Goal: Information Seeking & Learning: Check status

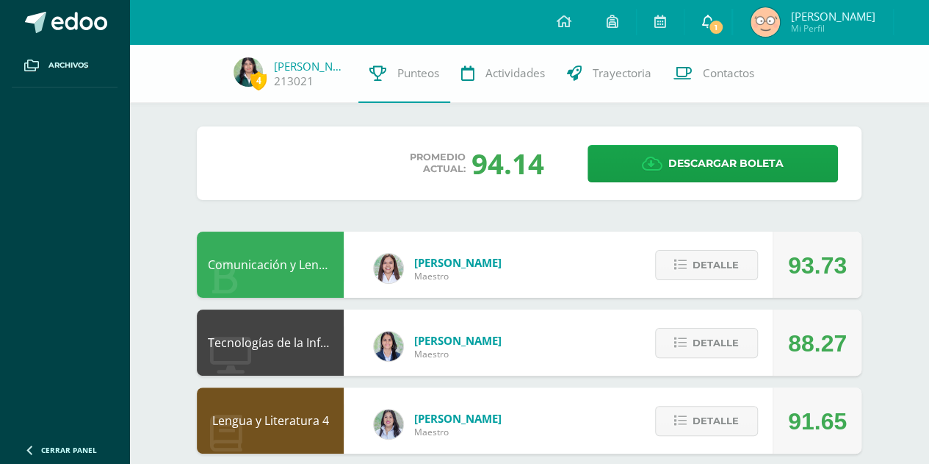
click at [732, 21] on link "1" at bounding box center [708, 22] width 47 height 44
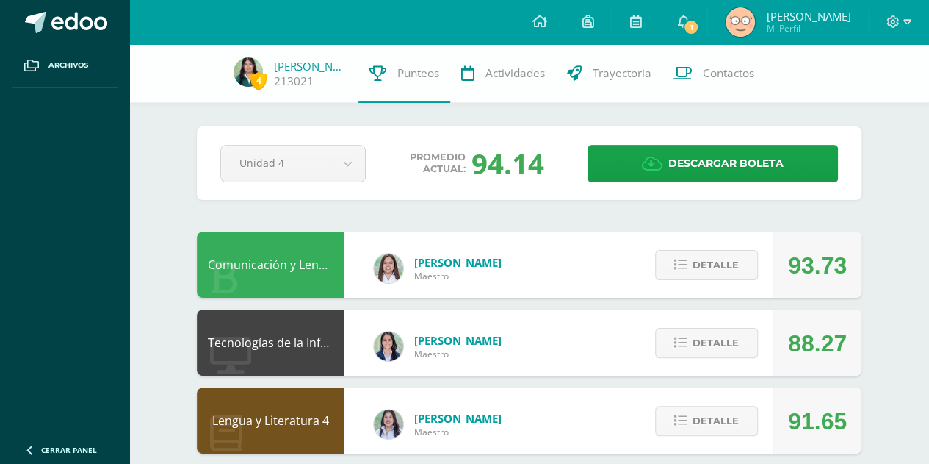
click at [770, 37] on link "Fabiola Mi Perfil" at bounding box center [788, 22] width 160 height 44
click at [699, 20] on span "1" at bounding box center [691, 27] width 16 height 16
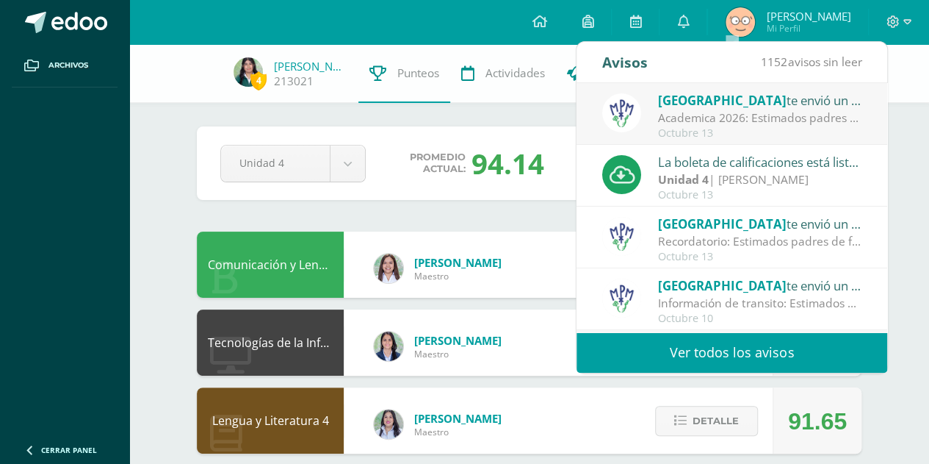
click at [701, 117] on div "Academica 2026: Estimados padres de familia: Compartimos con ustedes informació…" at bounding box center [760, 117] width 204 height 17
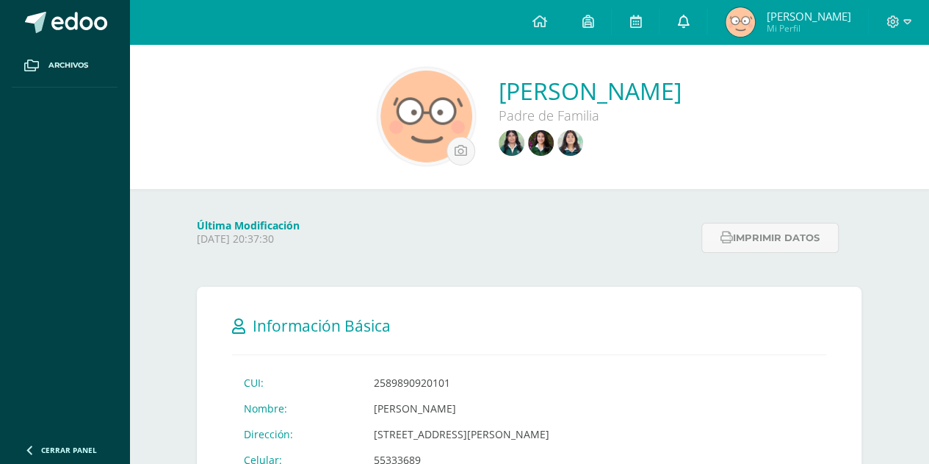
click at [689, 22] on icon at bounding box center [683, 21] width 12 height 13
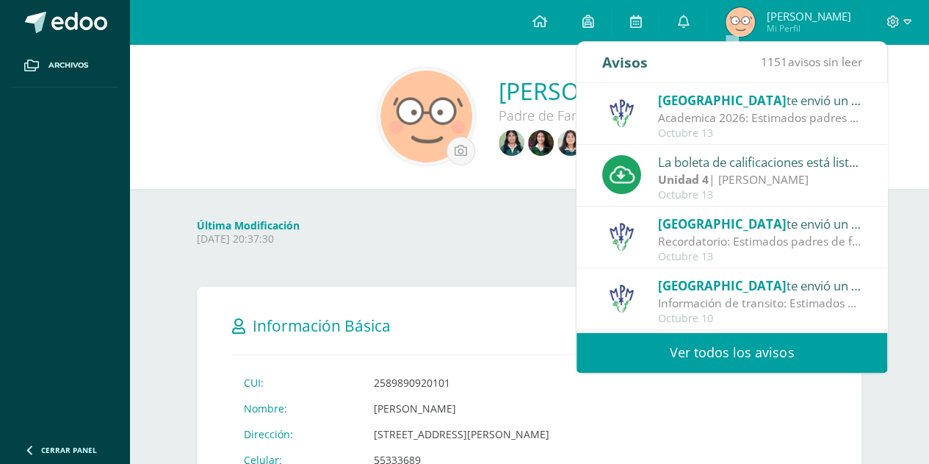
click at [727, 101] on span "[GEOGRAPHIC_DATA]" at bounding box center [722, 100] width 129 height 17
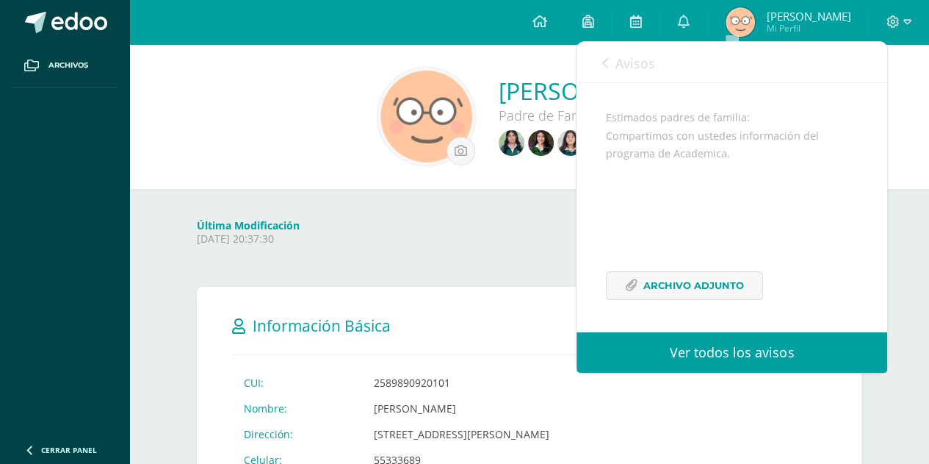
scroll to position [143, 0]
click at [666, 284] on span "Archivo Adjunto" at bounding box center [694, 285] width 101 height 27
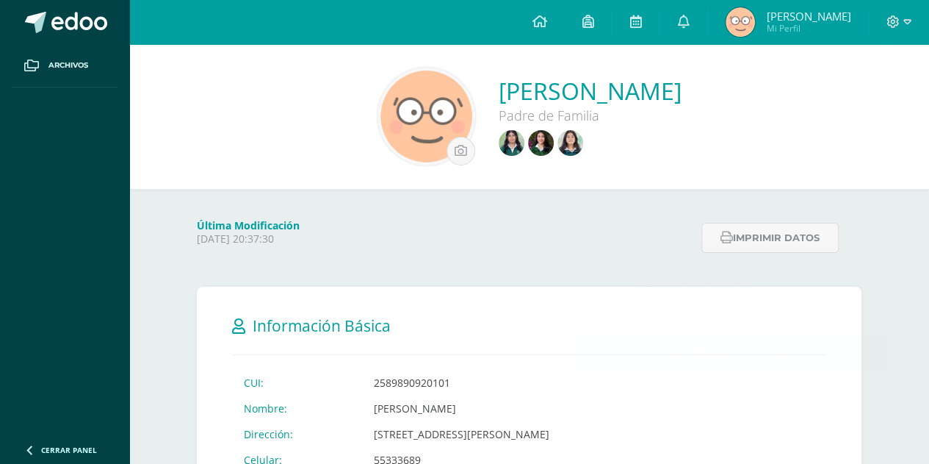
click at [554, 148] on img at bounding box center [541, 143] width 26 height 26
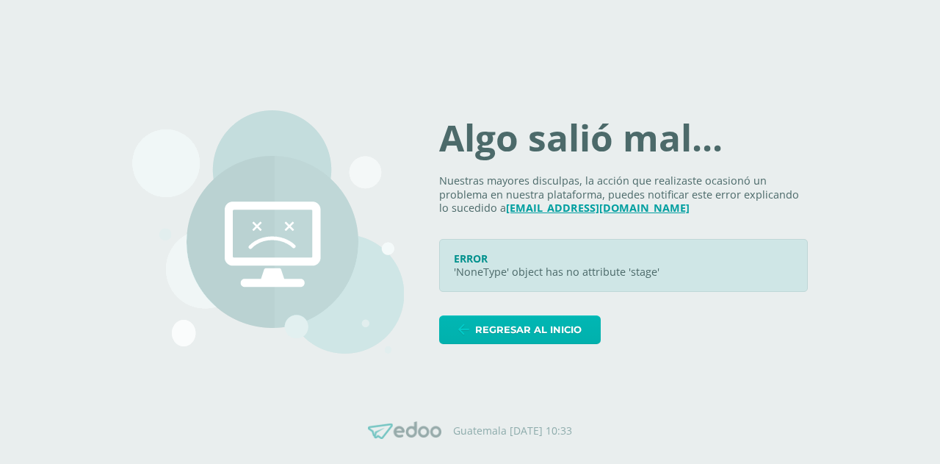
click at [497, 318] on span "Regresar al inicio" at bounding box center [528, 329] width 107 height 27
click at [501, 329] on span "Regresar al inicio" at bounding box center [528, 329] width 107 height 27
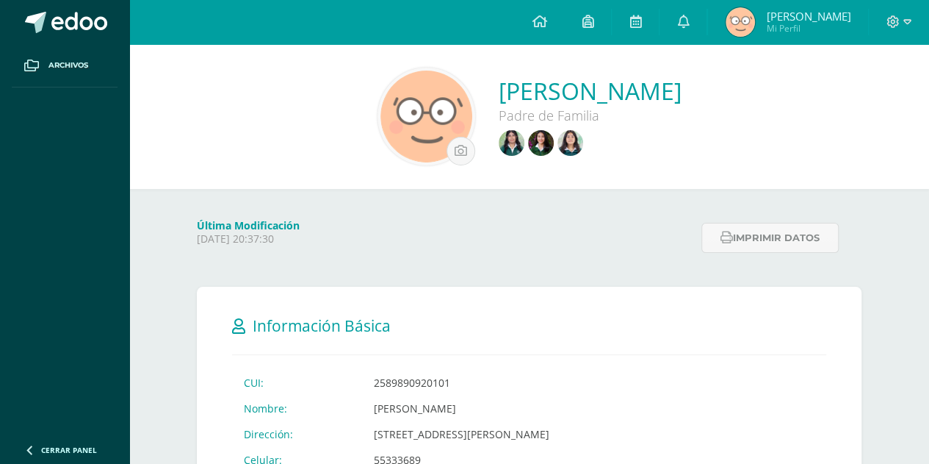
click at [288, 187] on div "Fabiola Melgar Padre de Familia" at bounding box center [529, 116] width 800 height 145
click at [583, 148] on img at bounding box center [571, 143] width 26 height 26
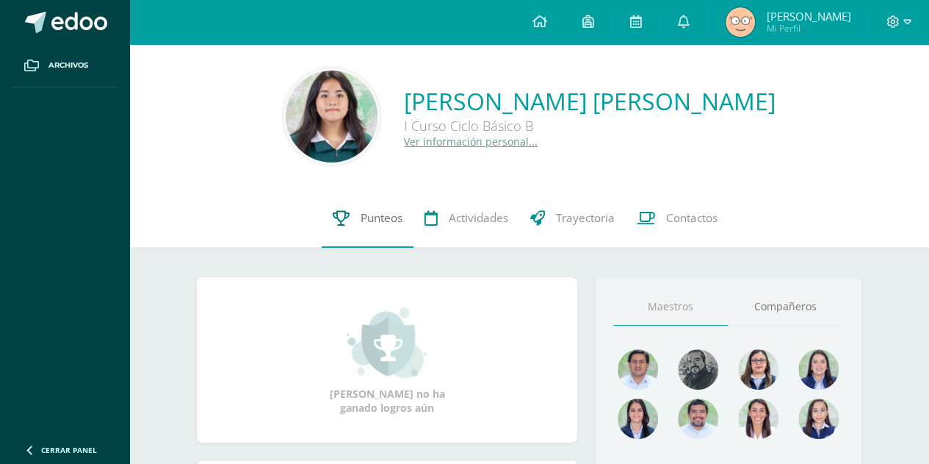
click at [362, 225] on span "Punteos" at bounding box center [382, 217] width 42 height 15
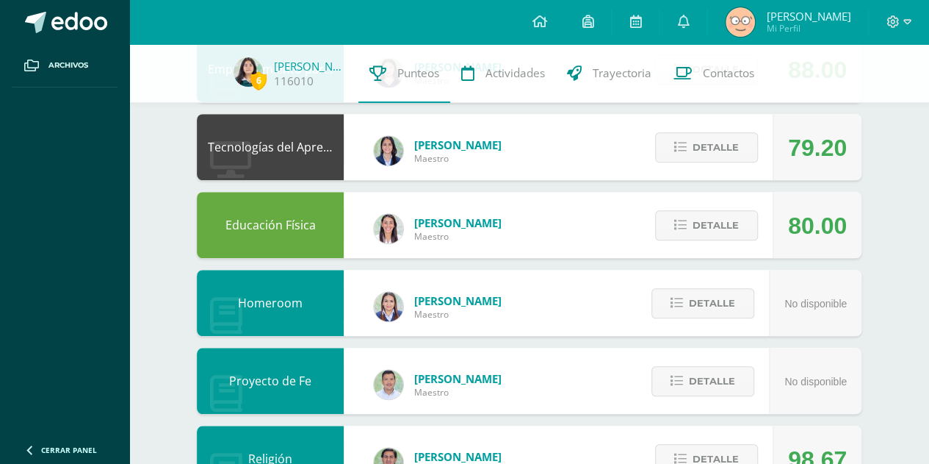
scroll to position [459, 0]
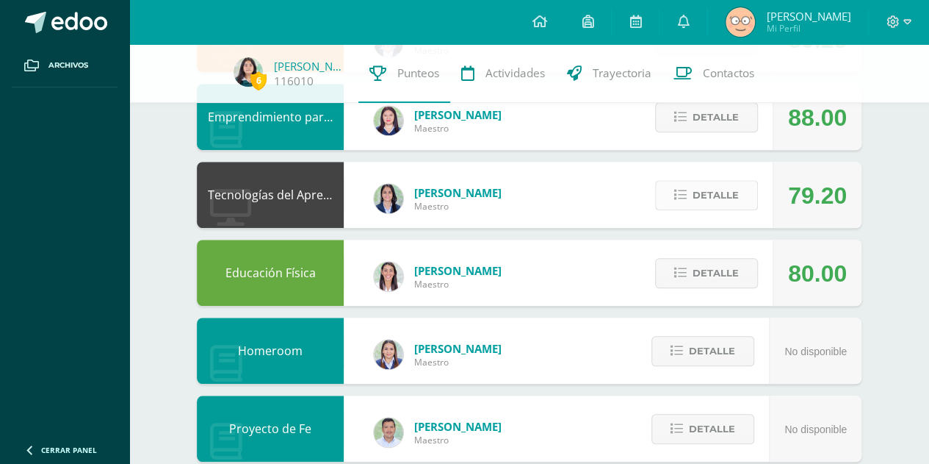
click at [708, 195] on span "Detalle" at bounding box center [716, 194] width 46 height 27
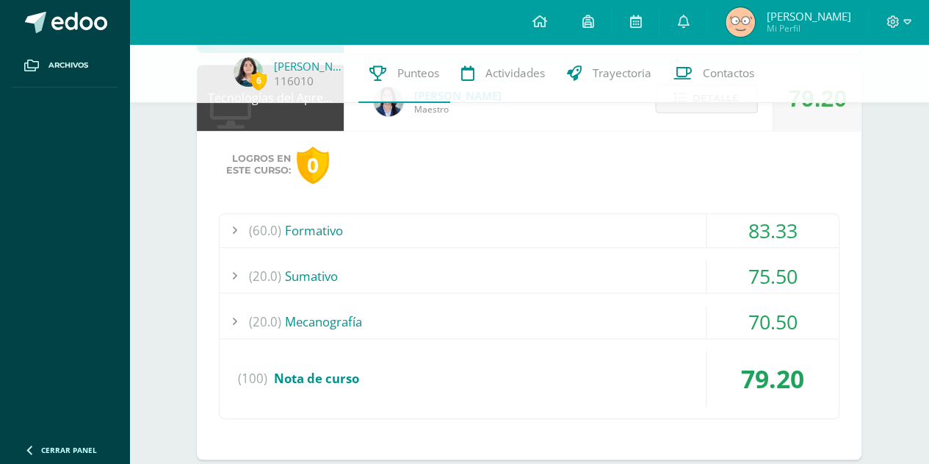
scroll to position [557, 0]
click at [597, 322] on div "(20.0) Mecanografía" at bounding box center [529, 320] width 619 height 33
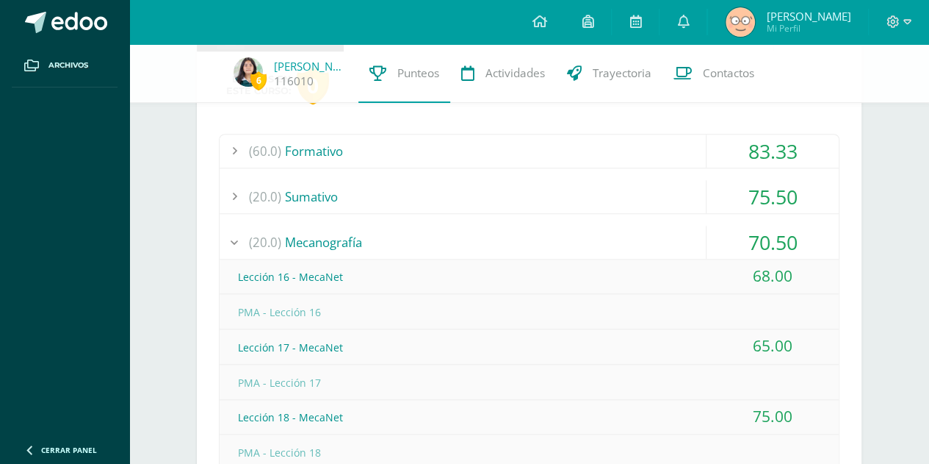
scroll to position [619, 0]
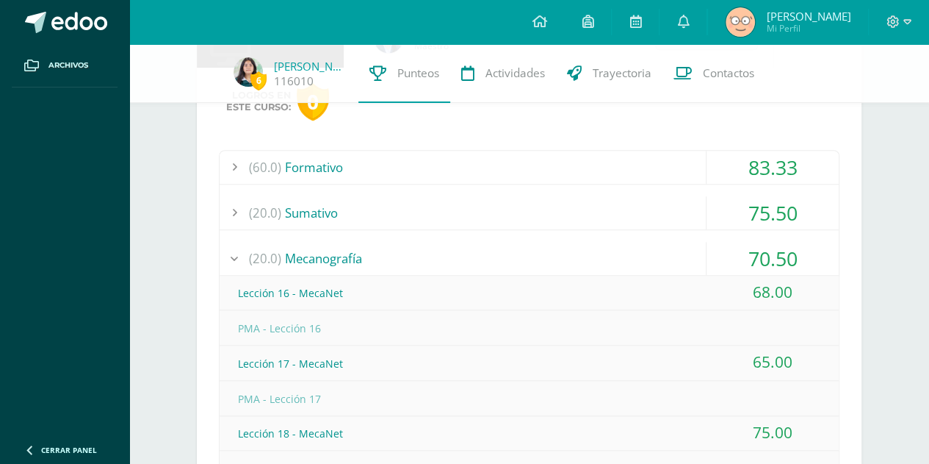
click at [508, 218] on div "(20.0) [GEOGRAPHIC_DATA]" at bounding box center [529, 212] width 619 height 33
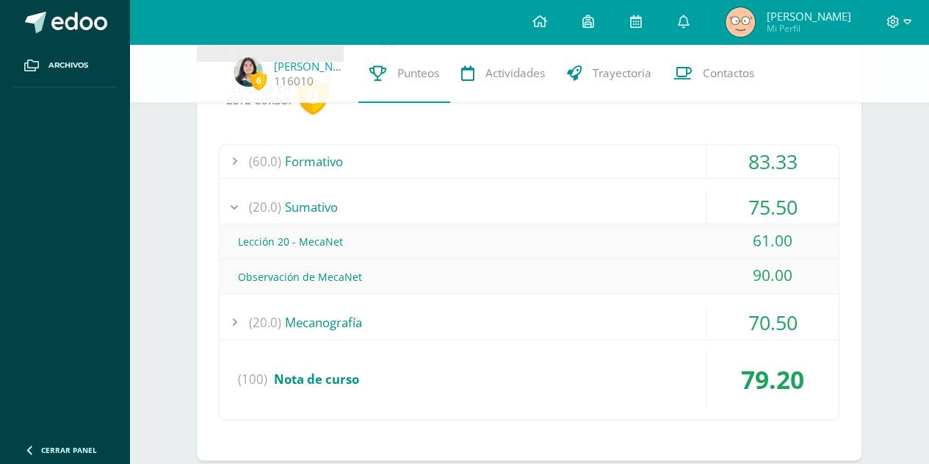
scroll to position [627, 0]
click at [499, 195] on div "(20.0) [GEOGRAPHIC_DATA]" at bounding box center [529, 205] width 619 height 33
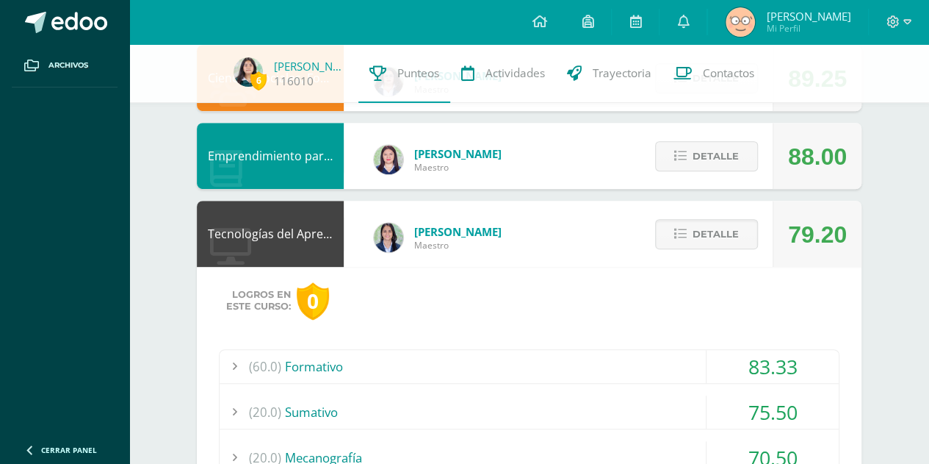
scroll to position [419, 0]
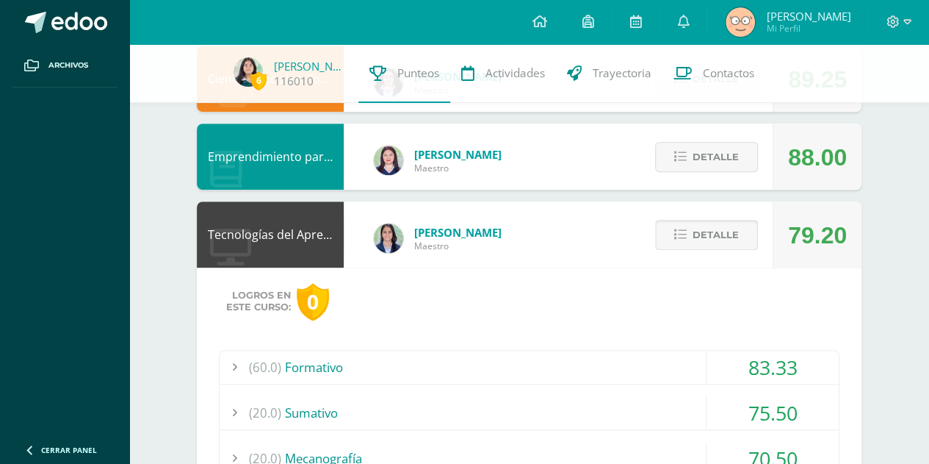
click at [723, 236] on span "Detalle" at bounding box center [716, 234] width 46 height 27
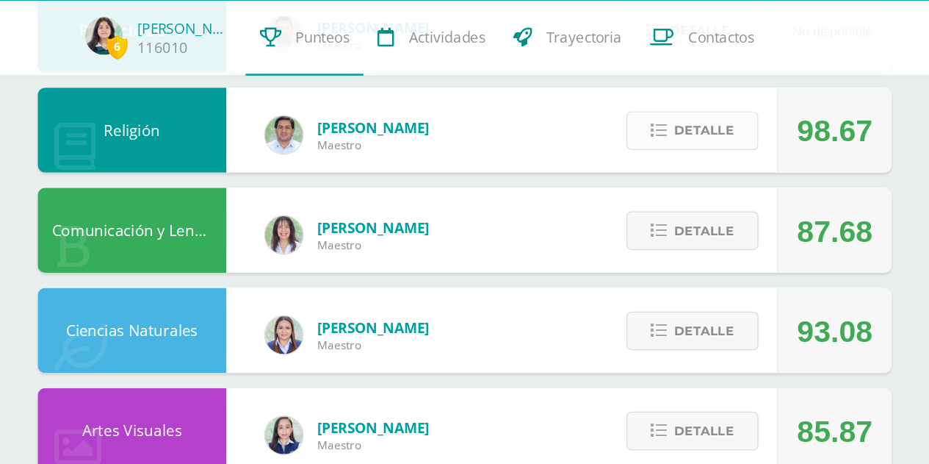
scroll to position [820, 0]
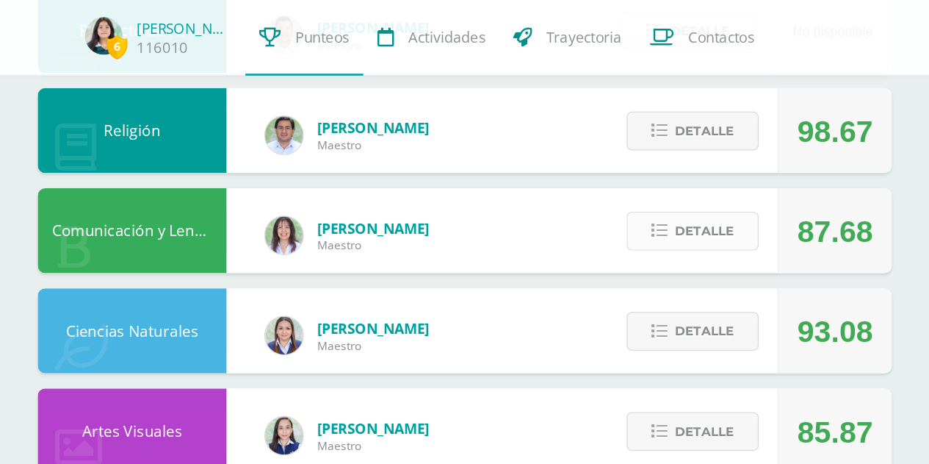
click at [710, 215] on span "Detalle" at bounding box center [716, 223] width 46 height 27
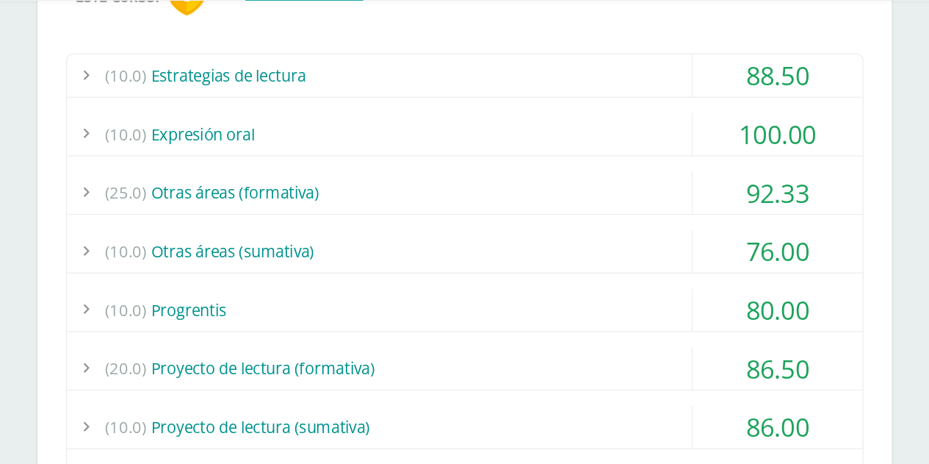
scroll to position [1017, 0]
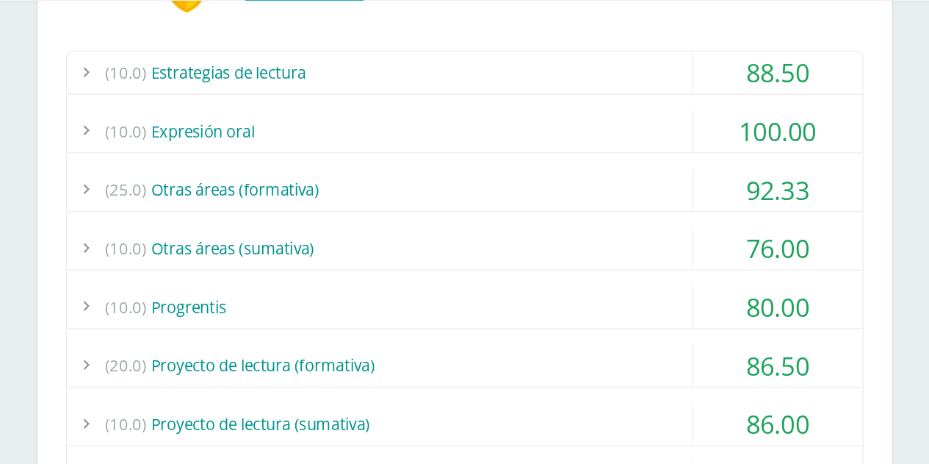
click at [655, 292] on div "(10.0) Otras áreas (sumativa)" at bounding box center [529, 295] width 619 height 33
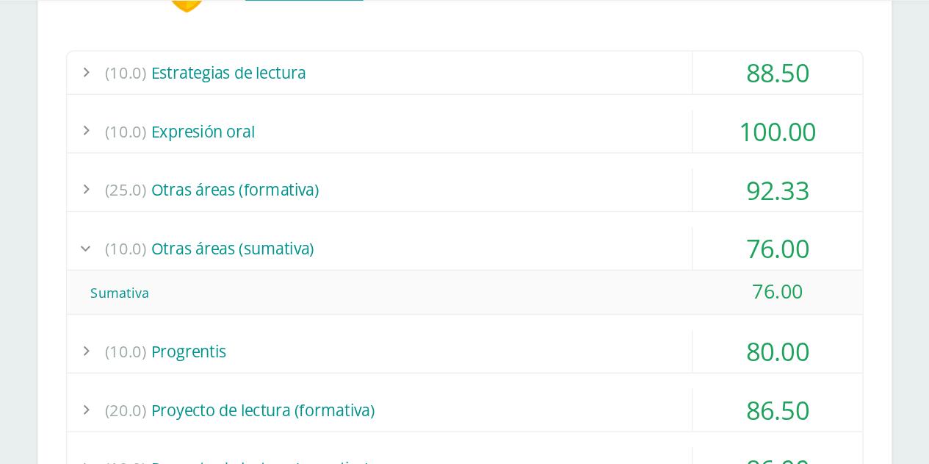
click at [660, 295] on div "(10.0) Otras áreas (sumativa)" at bounding box center [529, 295] width 619 height 33
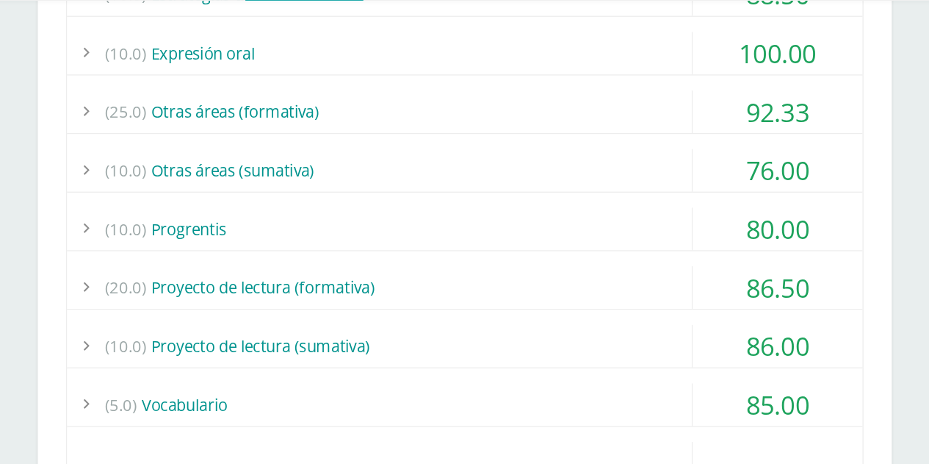
scroll to position [1083, 0]
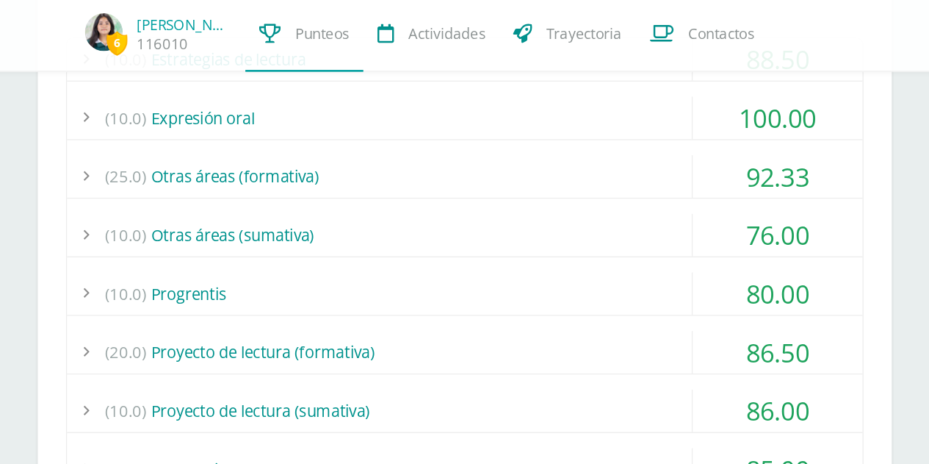
click at [622, 319] on div "(20.0) Proyecto de lectura (formativa)" at bounding box center [529, 320] width 619 height 33
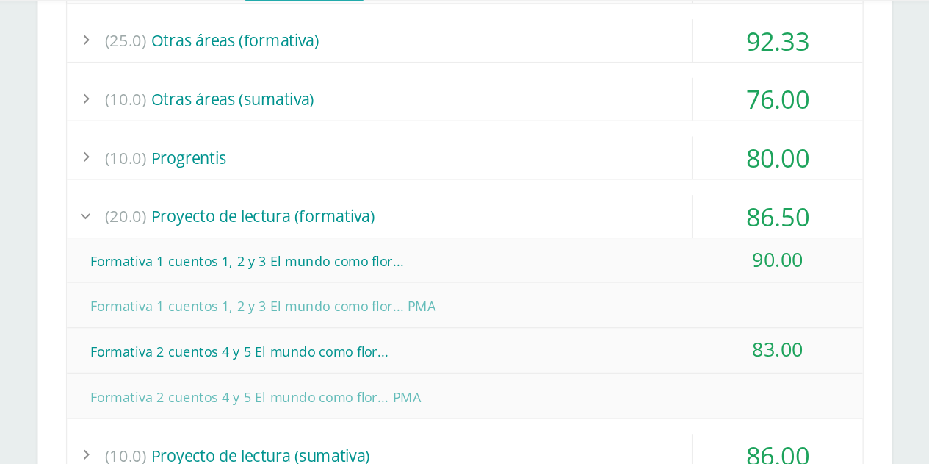
scroll to position [1134, 0]
click at [599, 267] on div "(20.0) Proyecto de lectura (formativa)" at bounding box center [529, 269] width 619 height 33
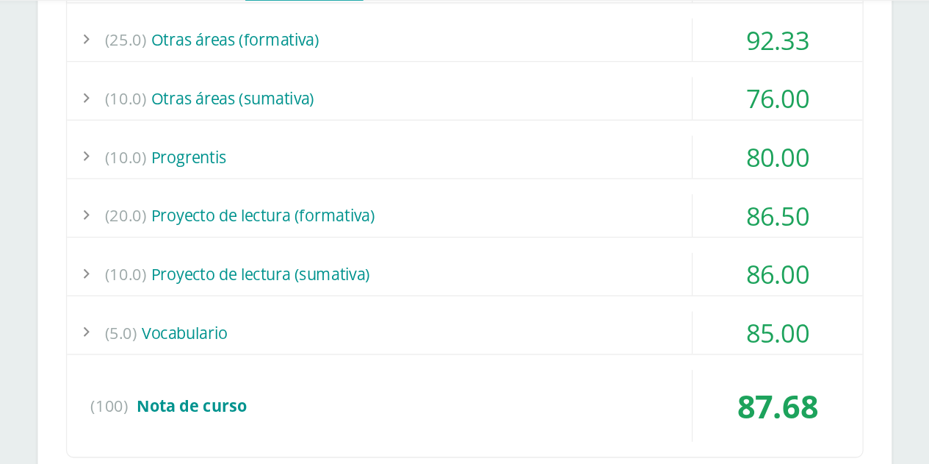
click at [614, 299] on div "(10.0) Proyecto de lectura (sumativa)" at bounding box center [529, 315] width 619 height 33
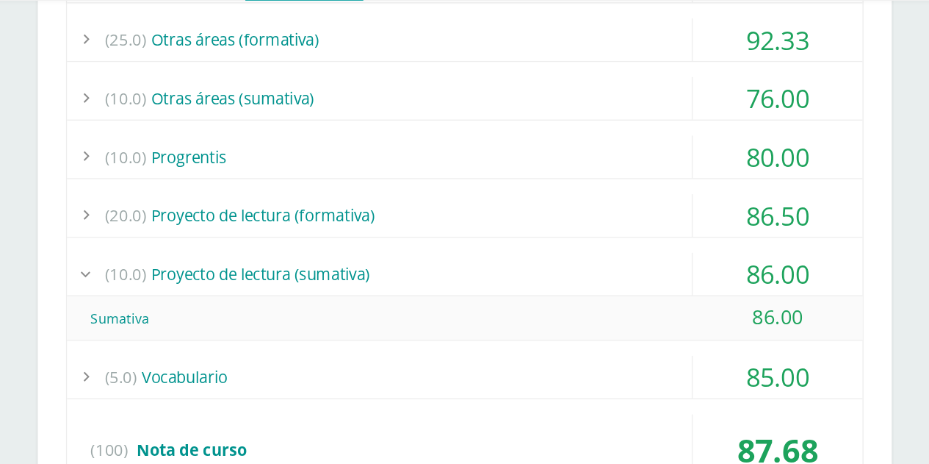
click at [617, 300] on div "(10.0) Proyecto de lectura (sumativa)" at bounding box center [529, 315] width 619 height 33
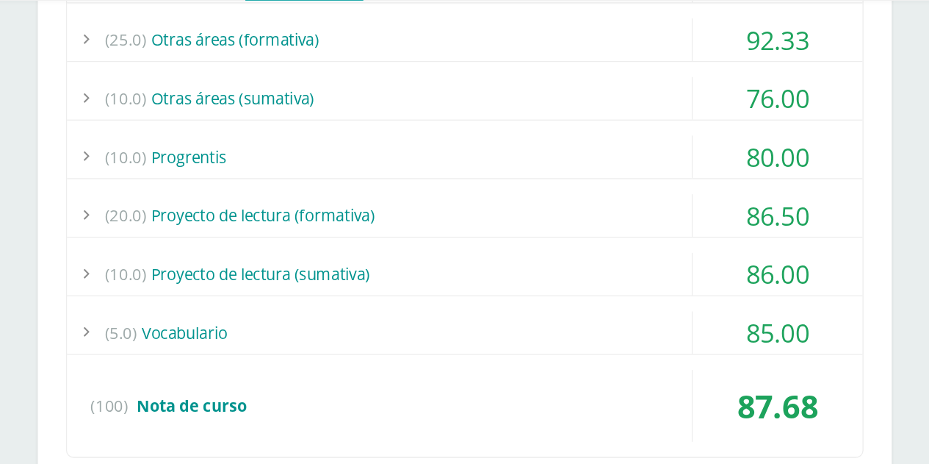
click at [623, 358] on div "(5.0) Vocabulario" at bounding box center [529, 361] width 619 height 33
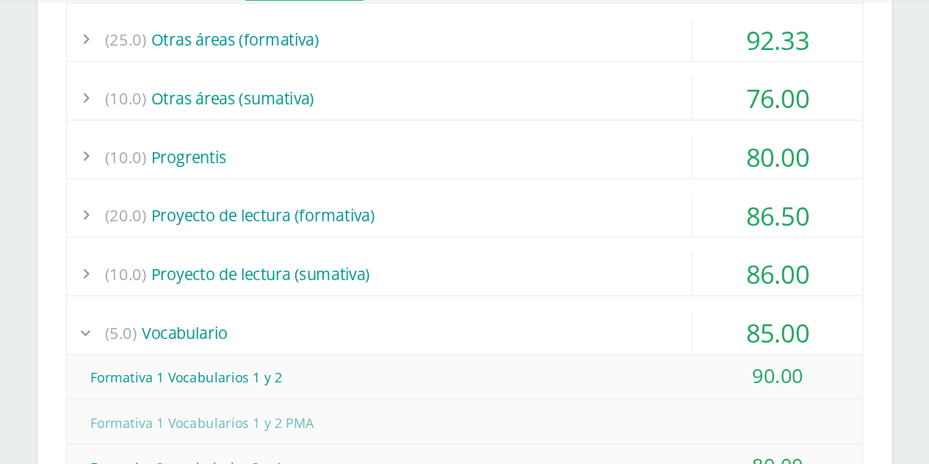
scroll to position [1212, 0]
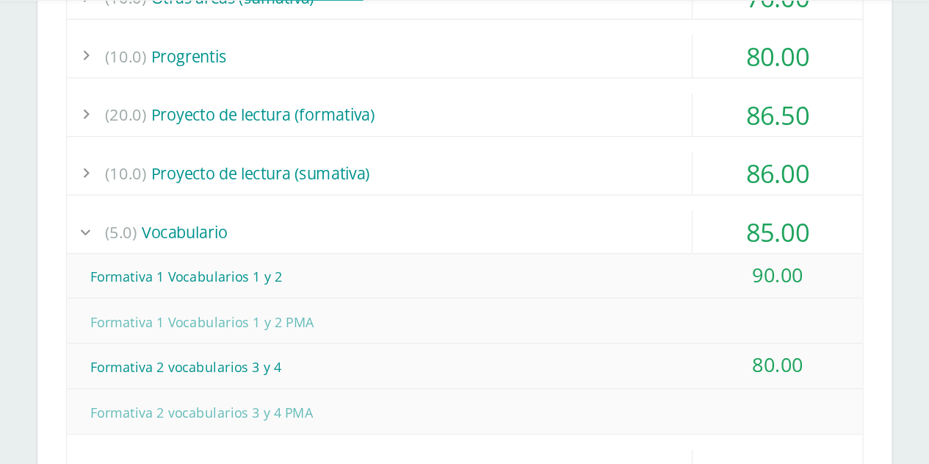
click at [608, 293] on div "(5.0) Vocabulario" at bounding box center [529, 282] width 619 height 33
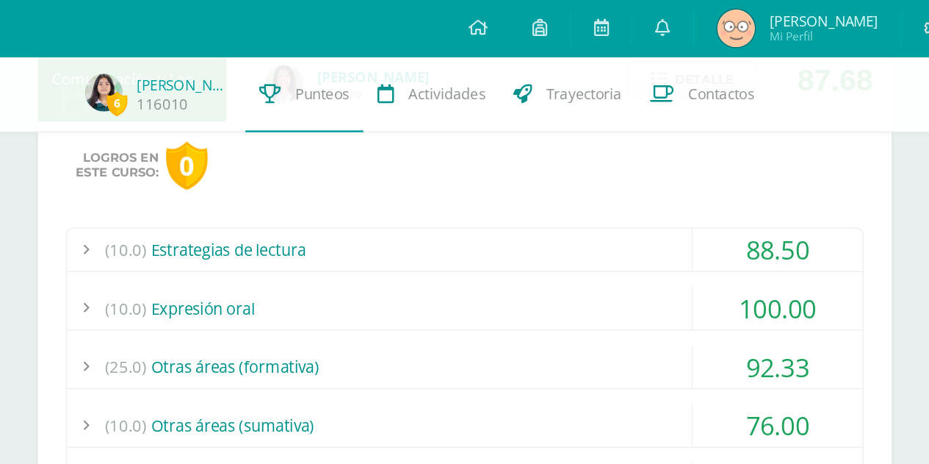
scroll to position [922, 0]
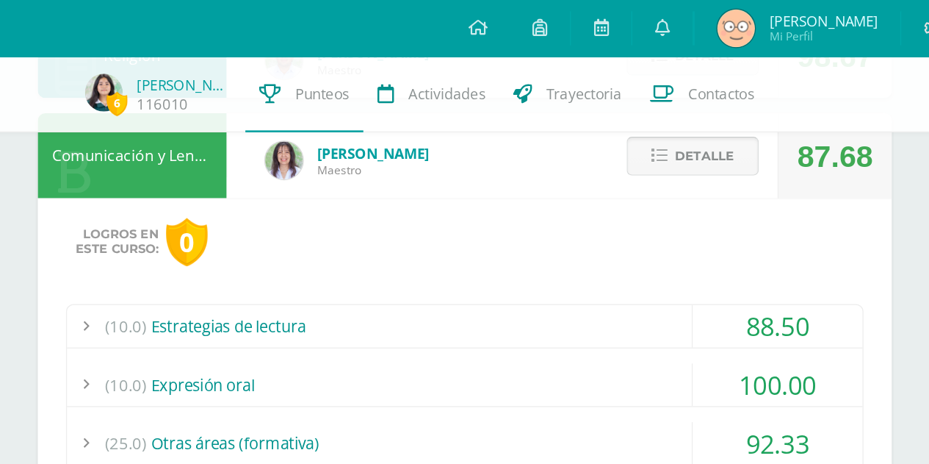
click at [718, 131] on span "Detalle" at bounding box center [716, 121] width 46 height 27
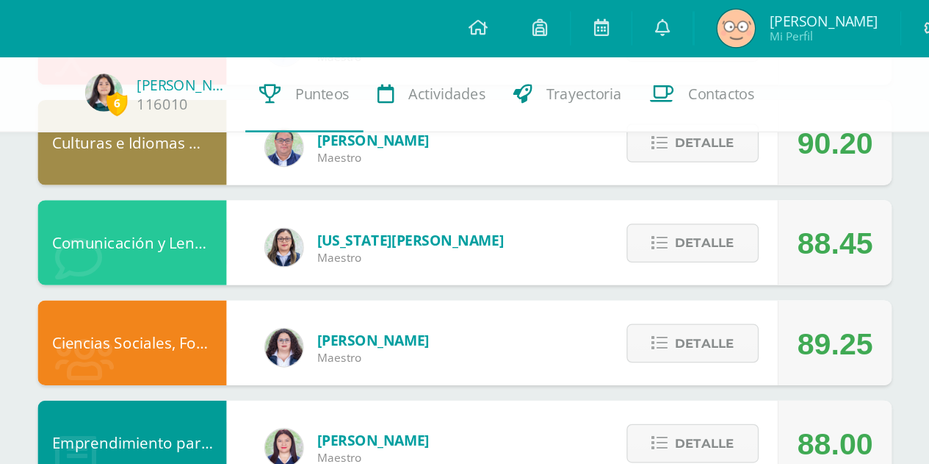
scroll to position [217, 0]
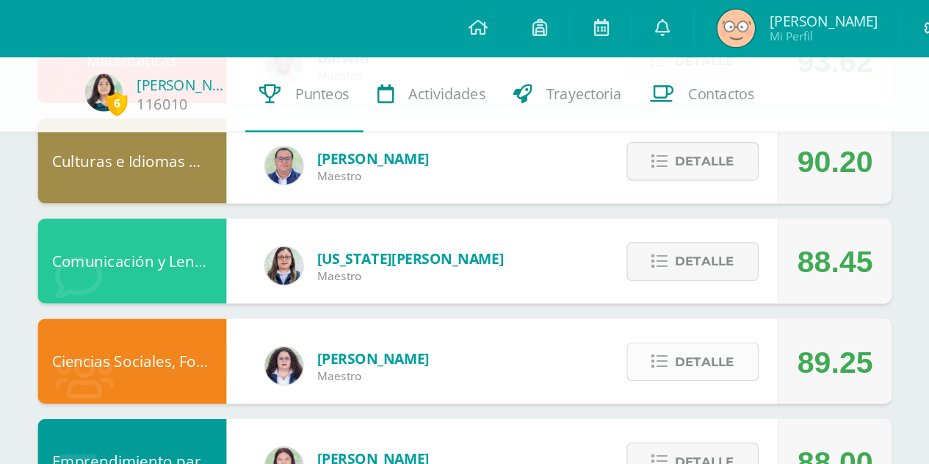
click at [696, 288] on span "Detalle" at bounding box center [716, 280] width 46 height 27
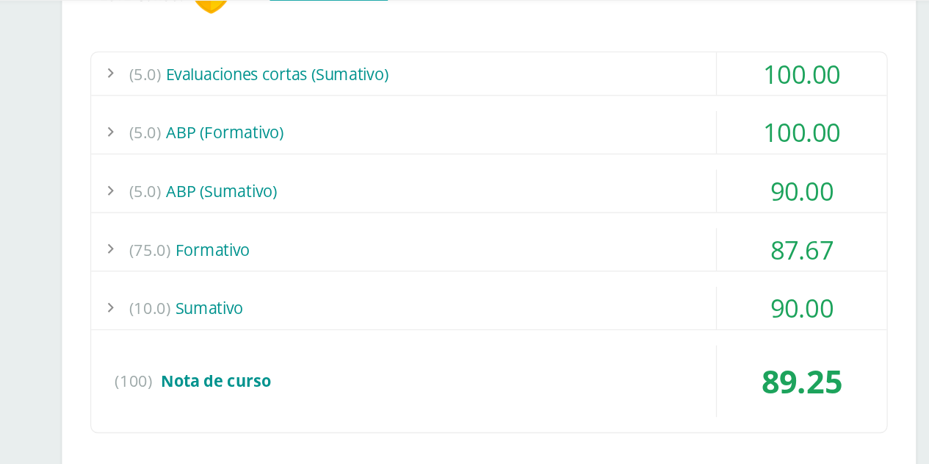
scroll to position [515, 0]
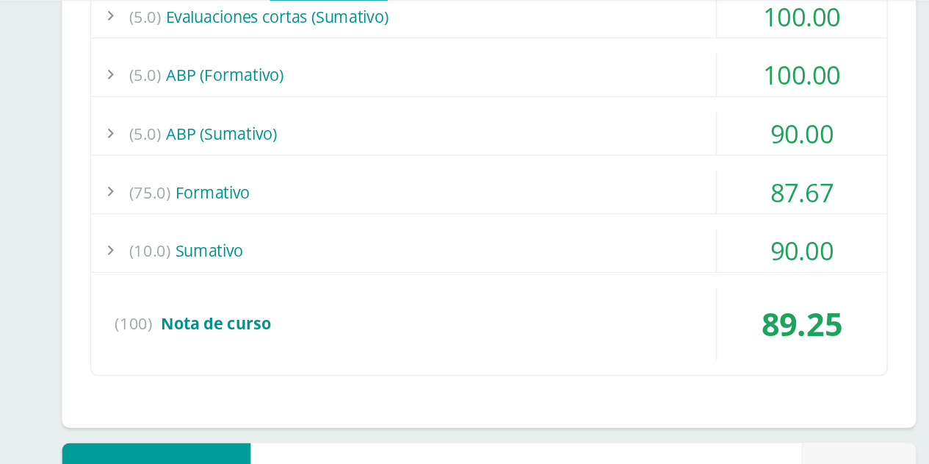
click at [545, 249] on div "(75.0) Formativo" at bounding box center [529, 251] width 619 height 33
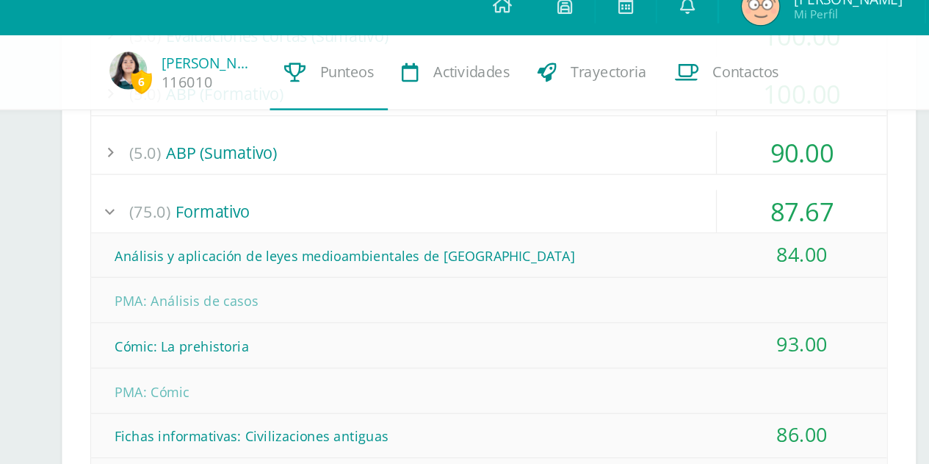
click at [509, 176] on div "(75.0) Formativo" at bounding box center [529, 181] width 619 height 33
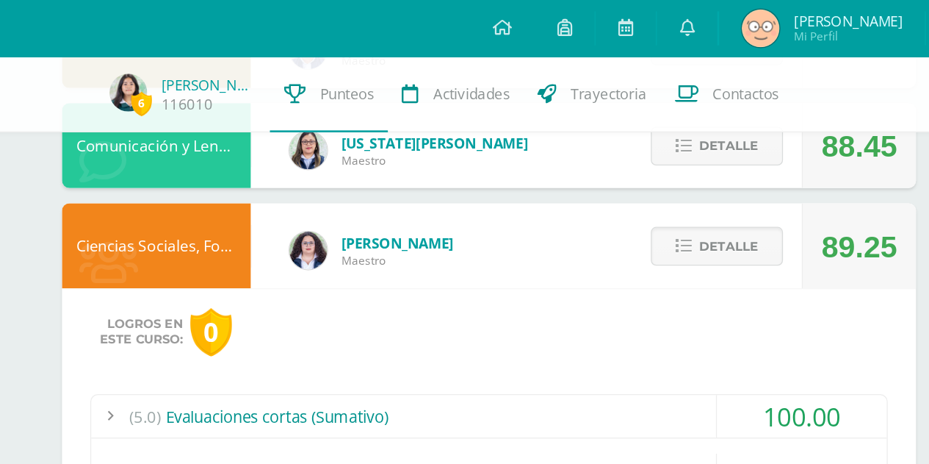
scroll to position [307, 0]
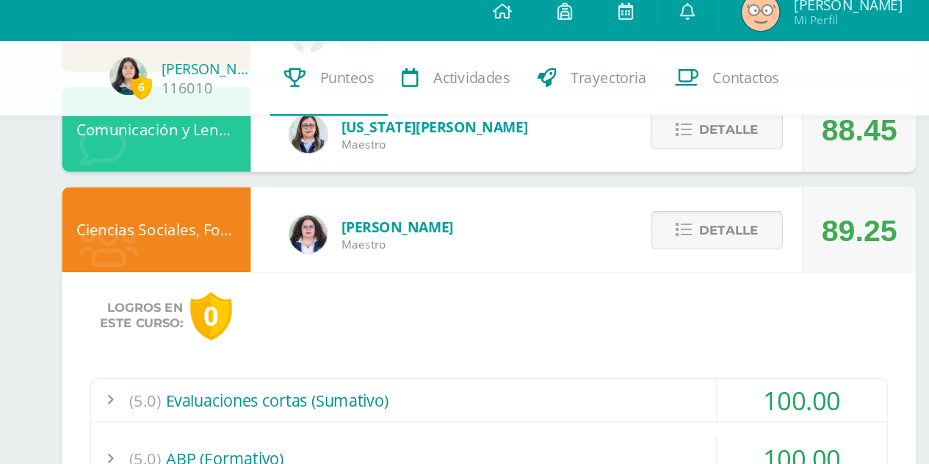
click at [707, 186] on span "Detalle" at bounding box center [716, 191] width 46 height 27
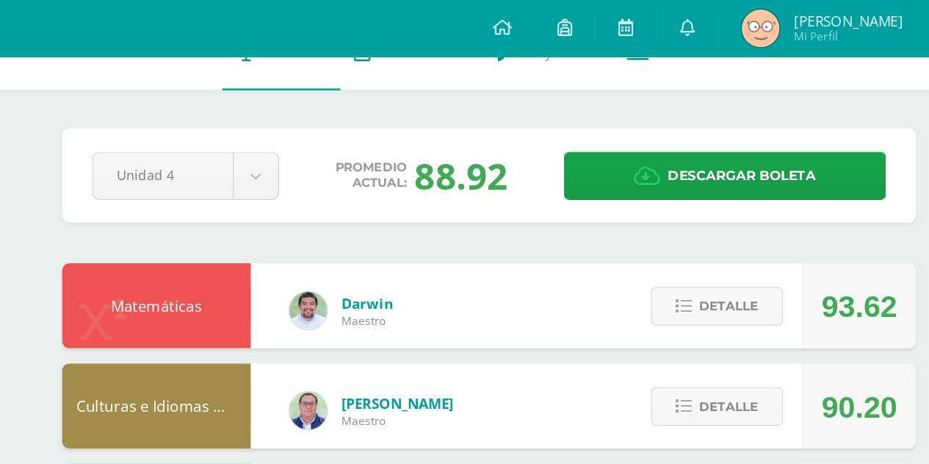
scroll to position [0, 0]
